Goal: Information Seeking & Learning: Check status

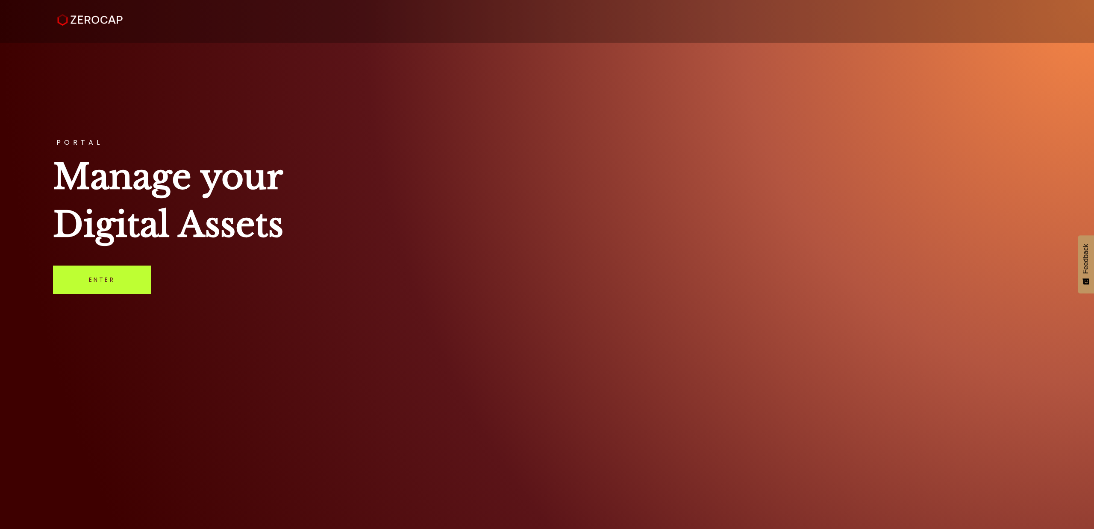
click at [103, 278] on link "Enter" at bounding box center [102, 280] width 98 height 28
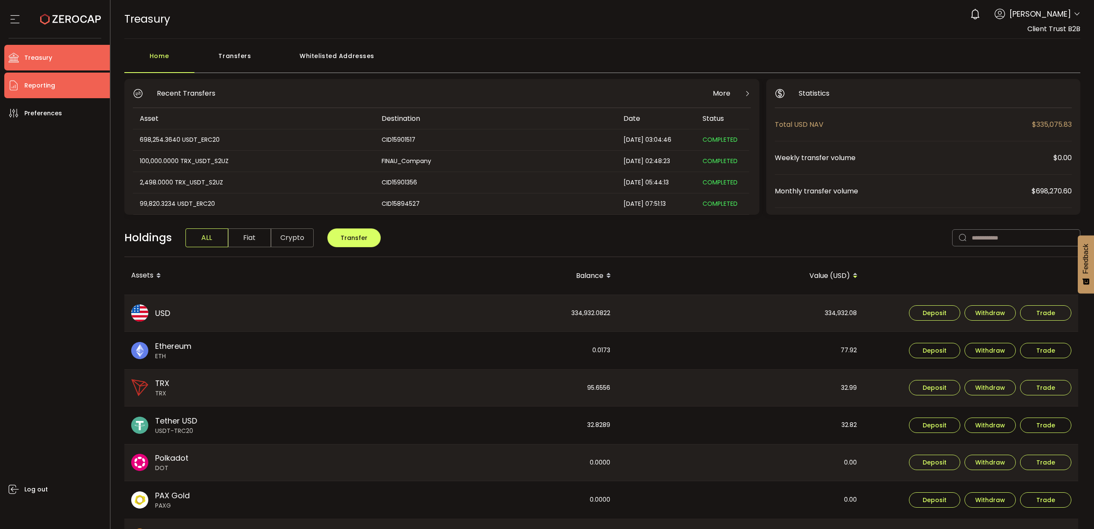
click at [37, 85] on span "Reporting" at bounding box center [39, 85] width 31 height 12
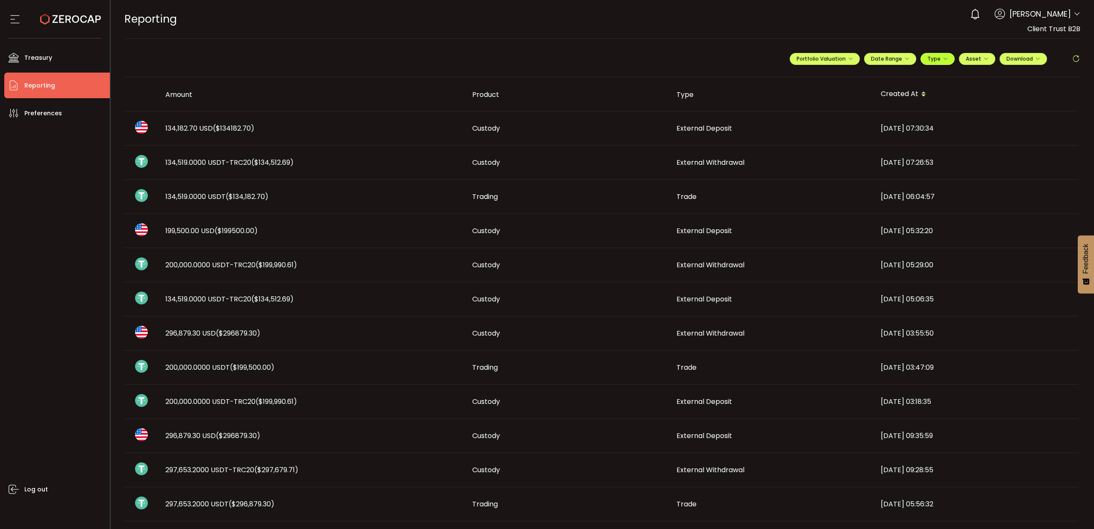
click at [937, 61] on span "Type" at bounding box center [937, 58] width 21 height 7
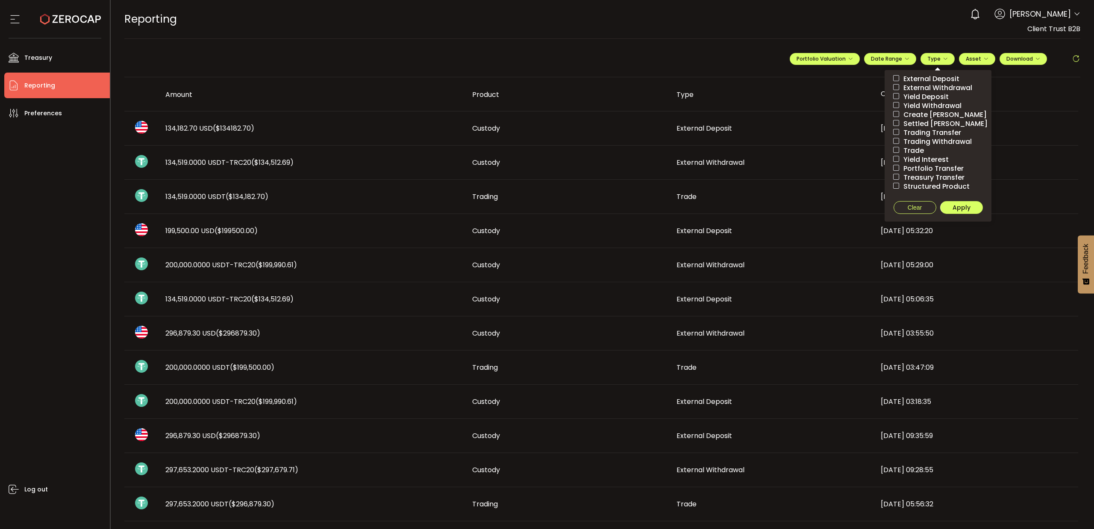
click at [932, 89] on span "External Withdrawal" at bounding box center [935, 88] width 73 height 8
click at [961, 206] on span "Apply" at bounding box center [961, 207] width 18 height 9
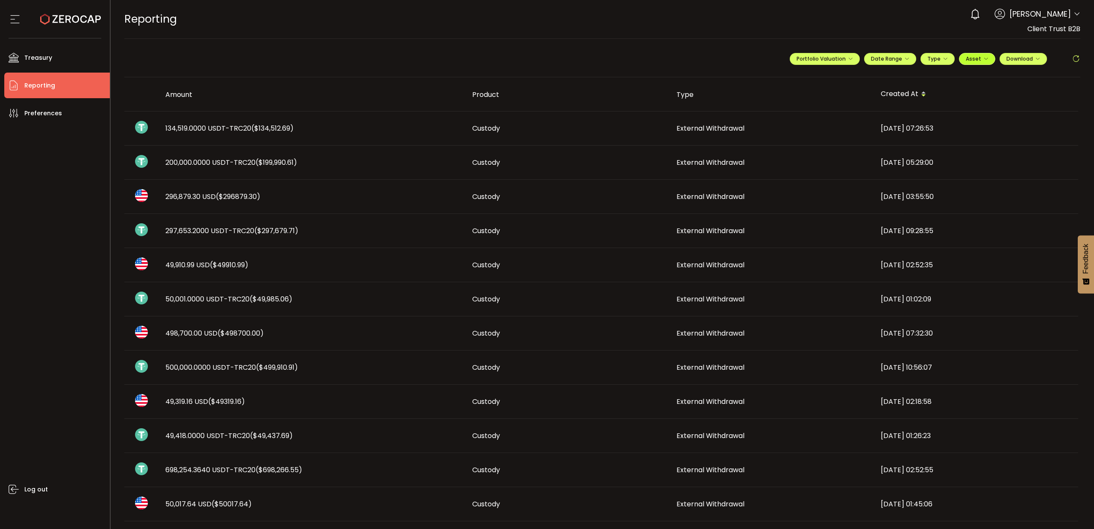
click at [970, 59] on span "Asset" at bounding box center [973, 58] width 15 height 7
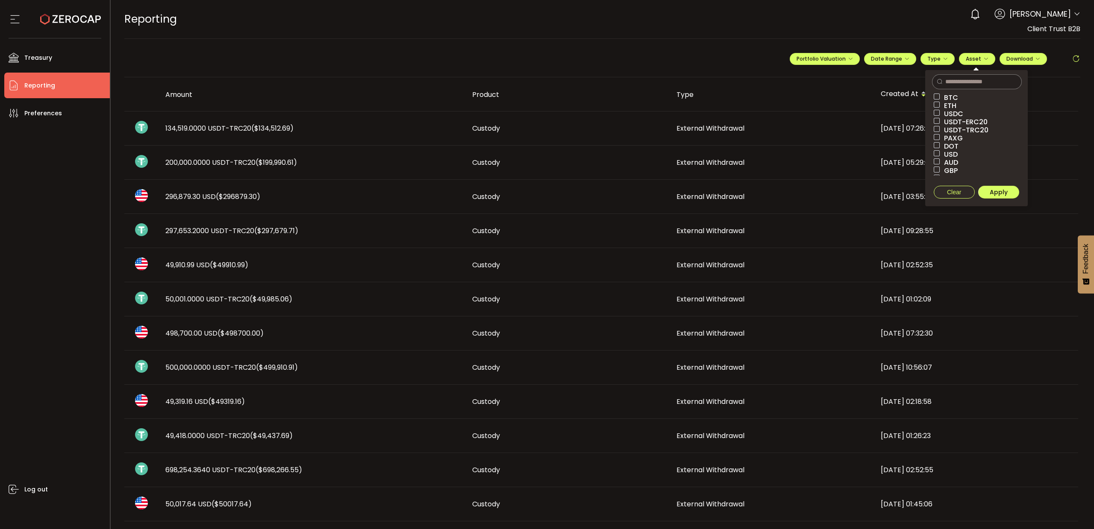
click at [941, 155] on span "USD" at bounding box center [949, 154] width 18 height 8
click at [997, 191] on span "Apply" at bounding box center [999, 192] width 18 height 9
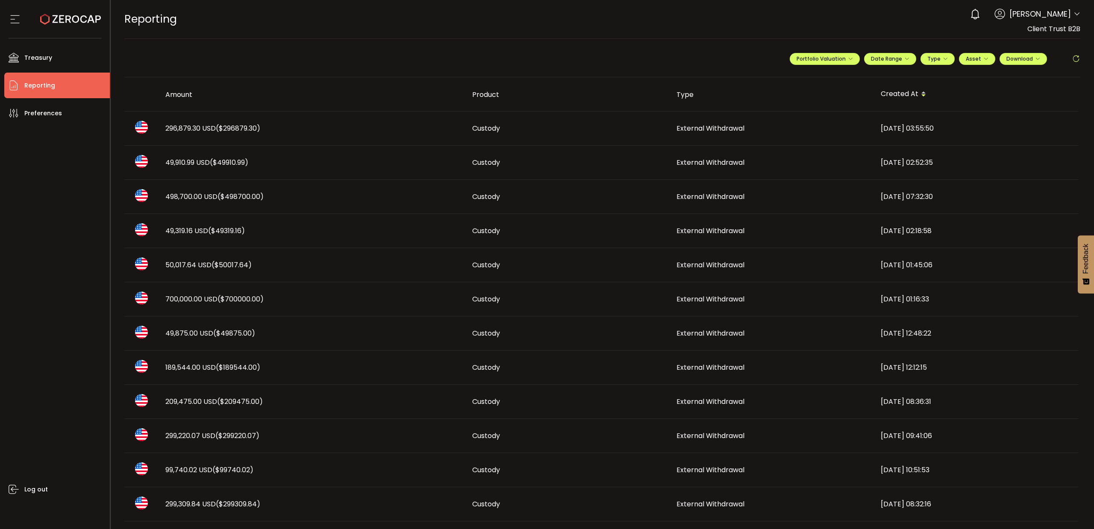
click at [187, 235] on span "49,319.16 USD ($49319.16)" at bounding box center [204, 231] width 79 height 10
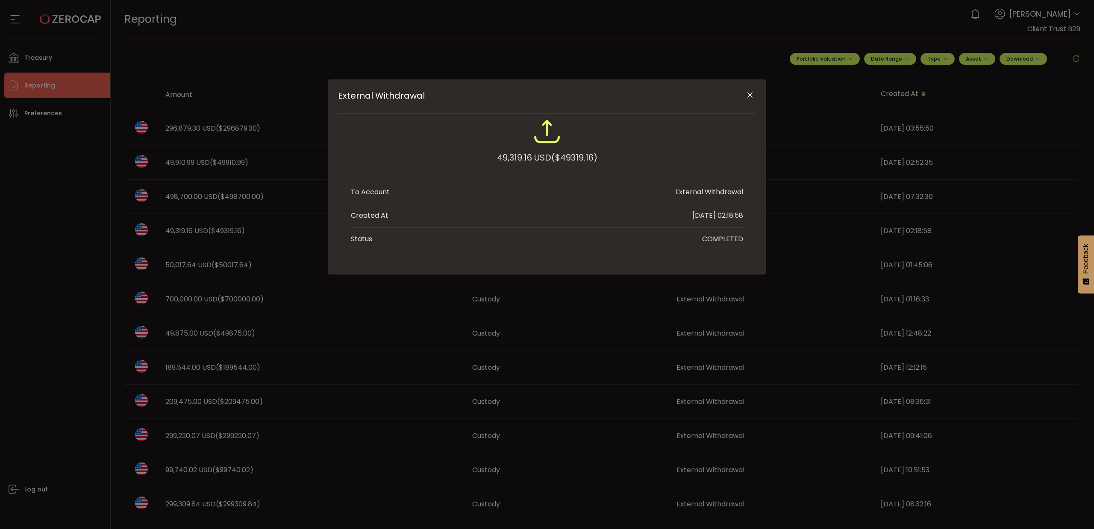
click at [749, 91] on icon "Close" at bounding box center [750, 95] width 9 height 9
